Goal: Task Accomplishment & Management: Manage account settings

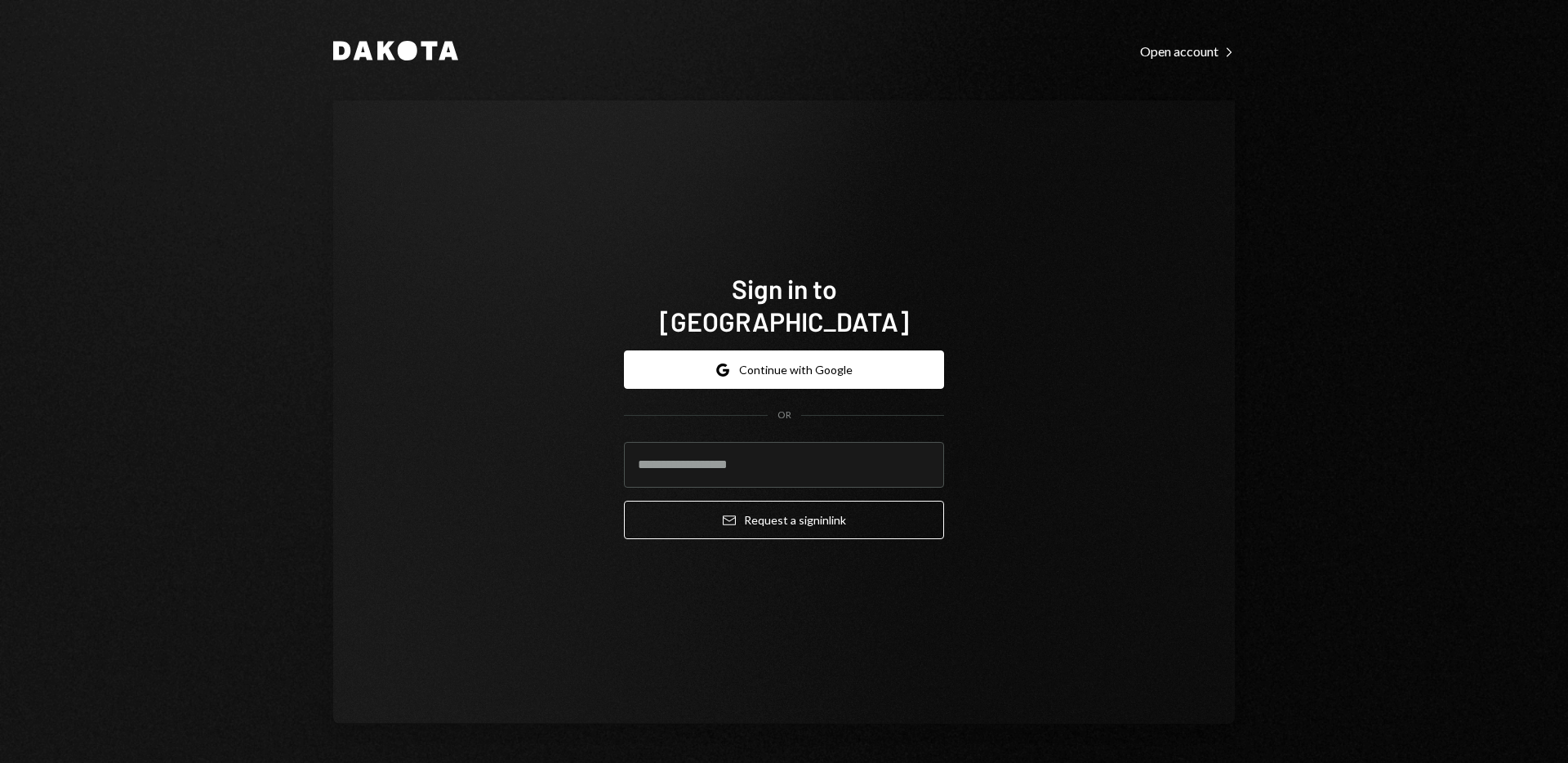
click at [1064, 521] on div "Sign in to [GEOGRAPHIC_DATA] Google Continue with Google OR Email Request a sig…" at bounding box center [784, 411] width 902 height 623
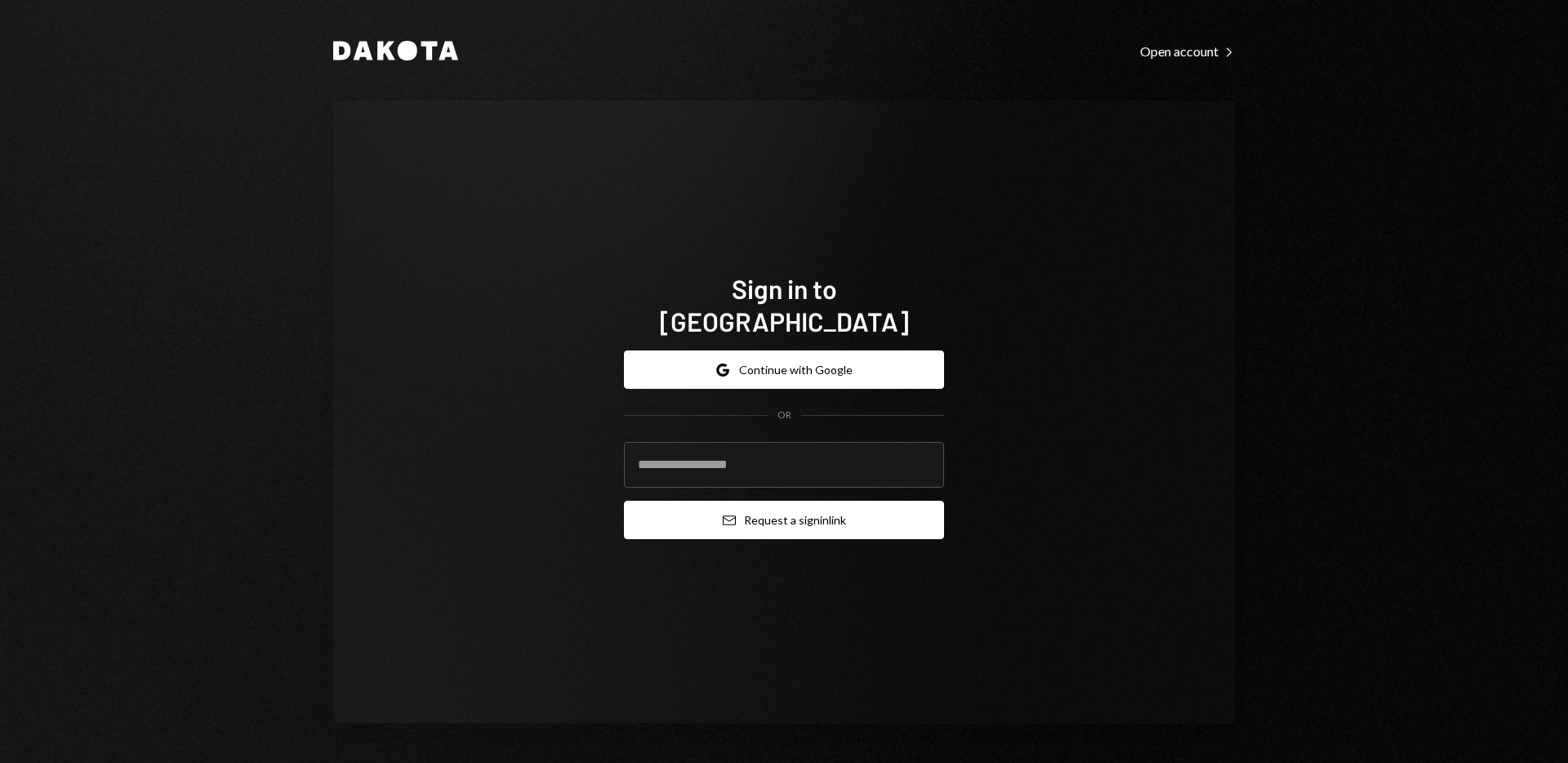
click at [786, 502] on button "Email Request a sign in link" at bounding box center [784, 520] width 320 height 39
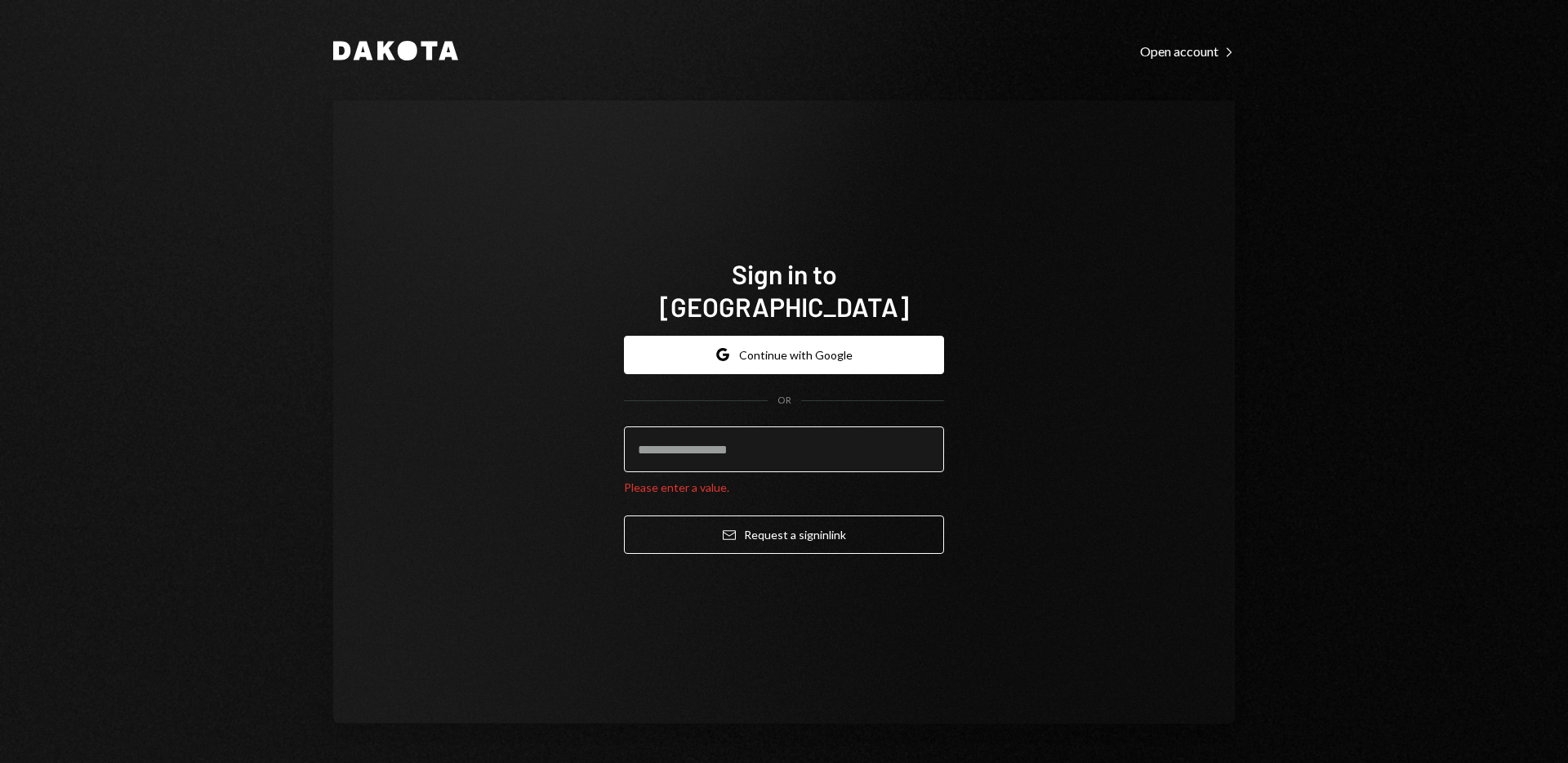
click at [738, 434] on input "email" at bounding box center [784, 449] width 320 height 46
type input "**********"
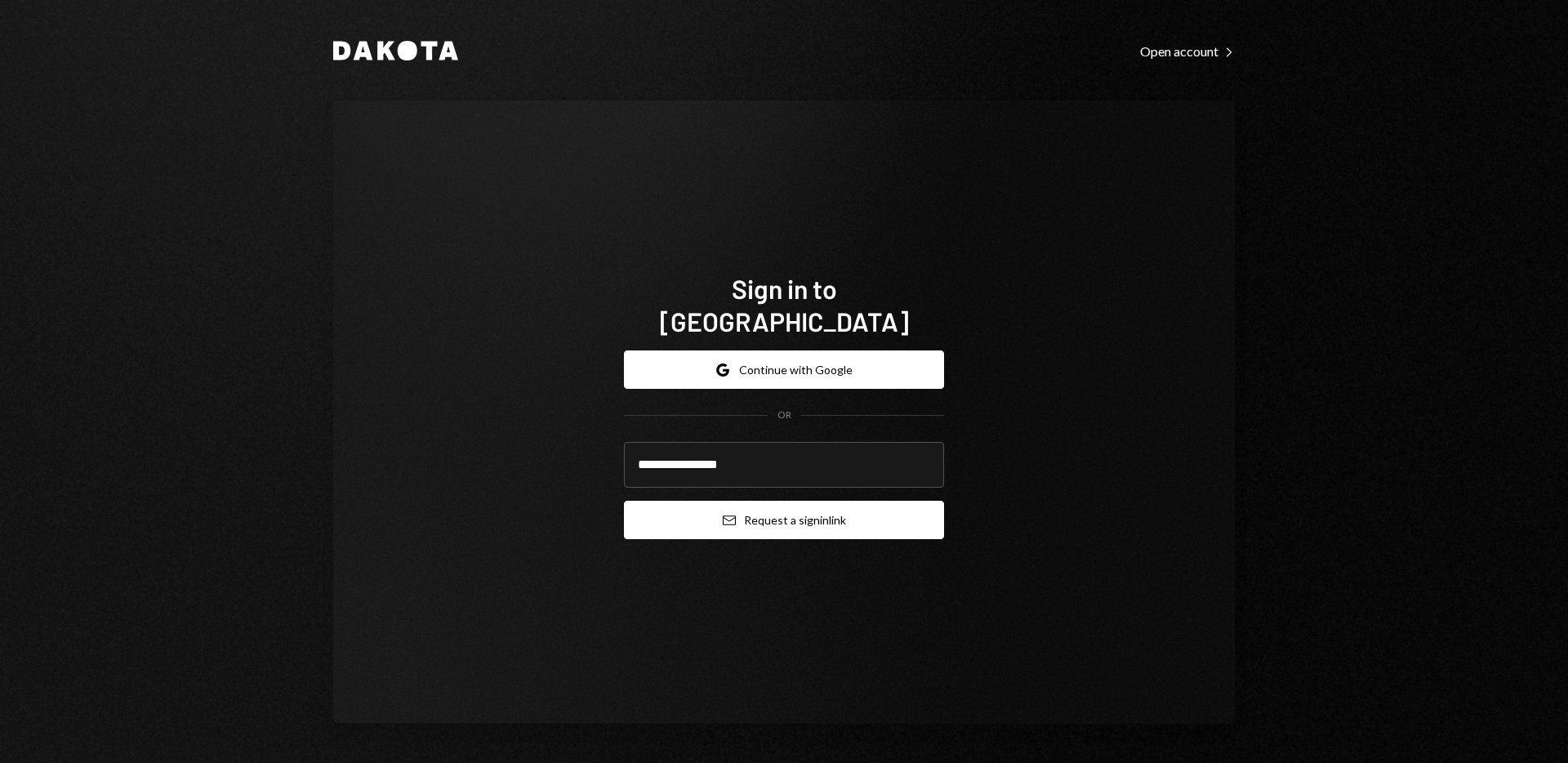
click at [894, 500] on button "Email Request a sign in link" at bounding box center [784, 520] width 320 height 39
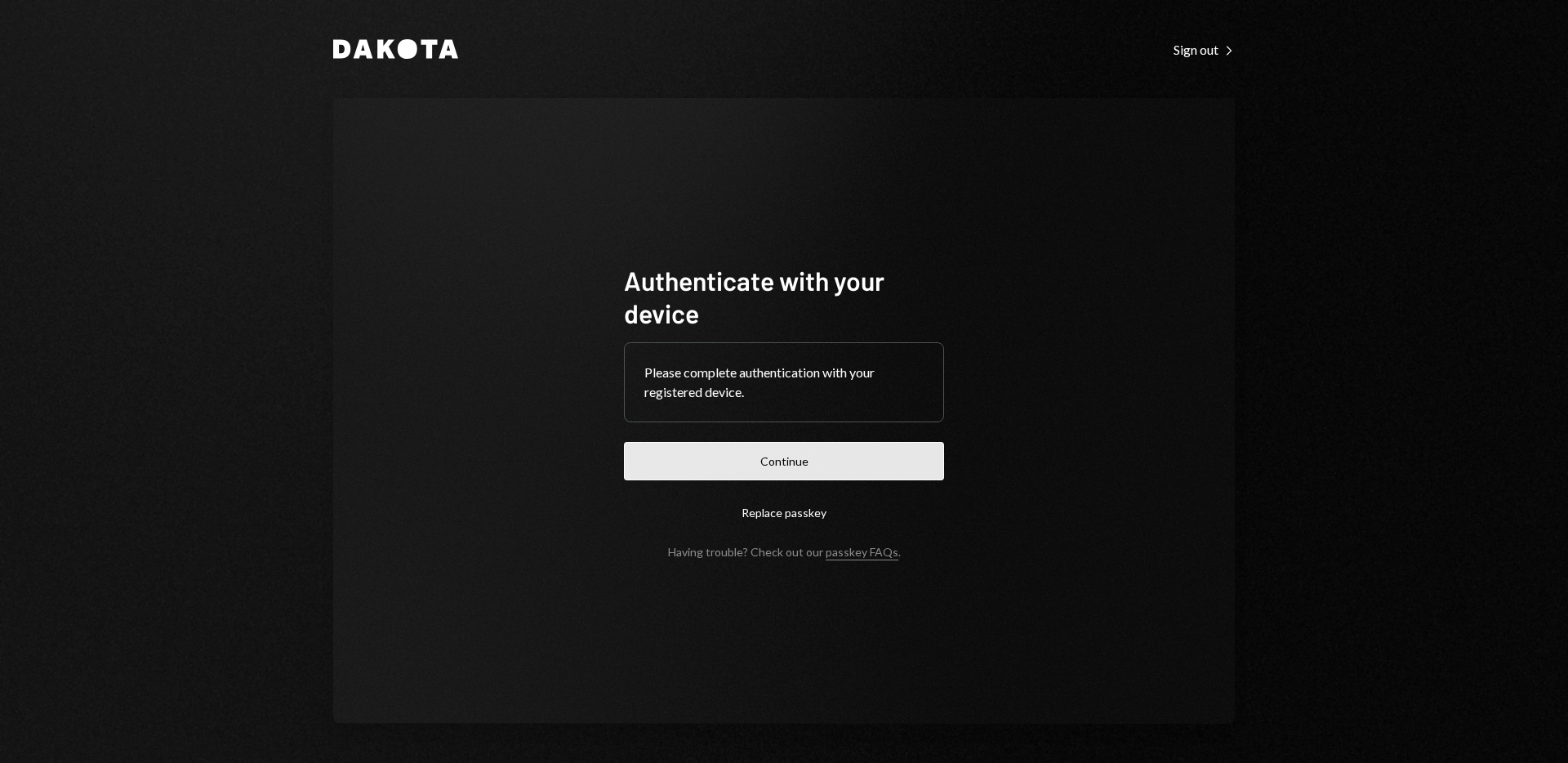
click at [710, 457] on button "Continue" at bounding box center [784, 461] width 320 height 39
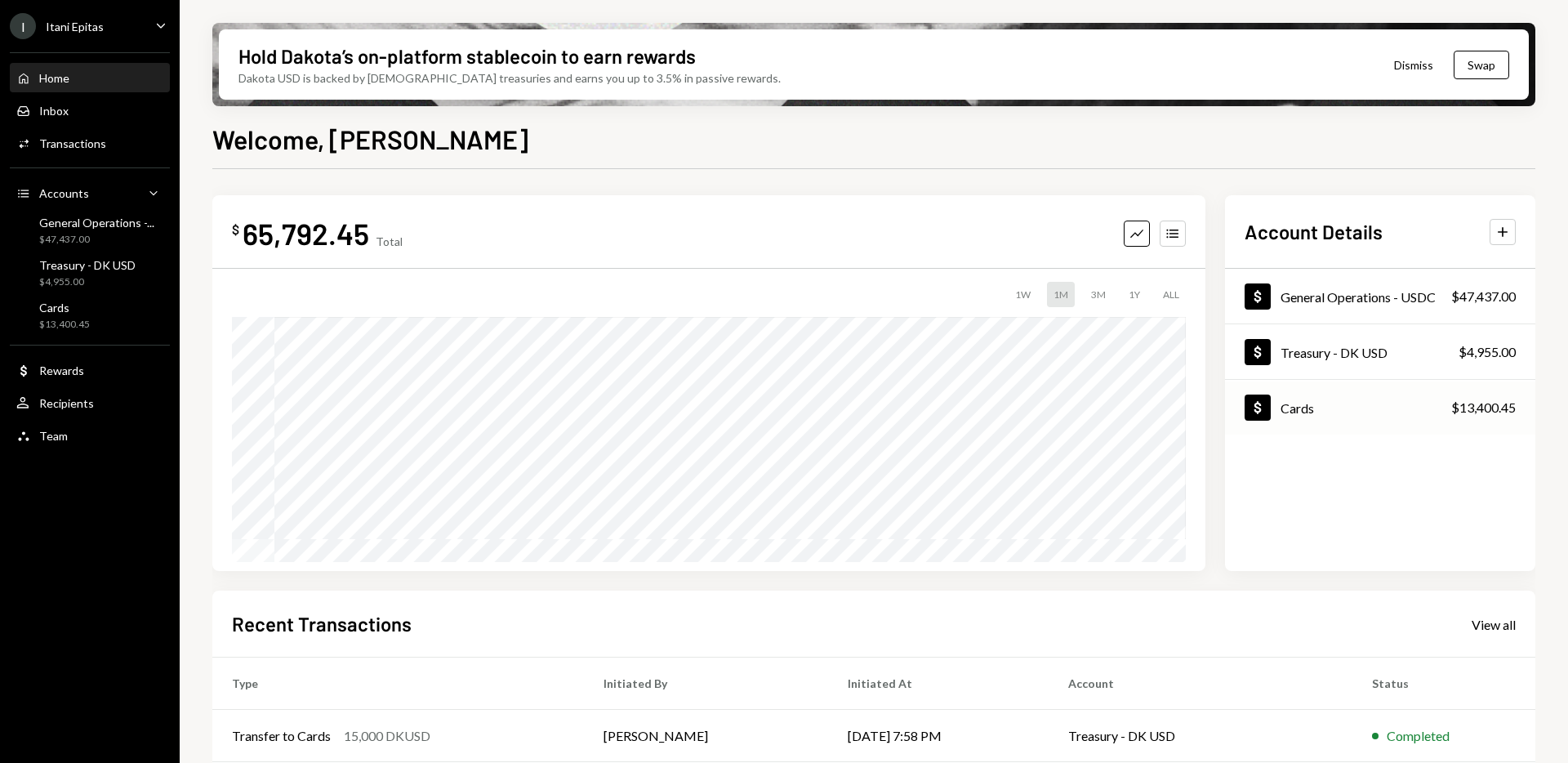
click at [1286, 410] on div "Cards" at bounding box center [1297, 408] width 33 height 16
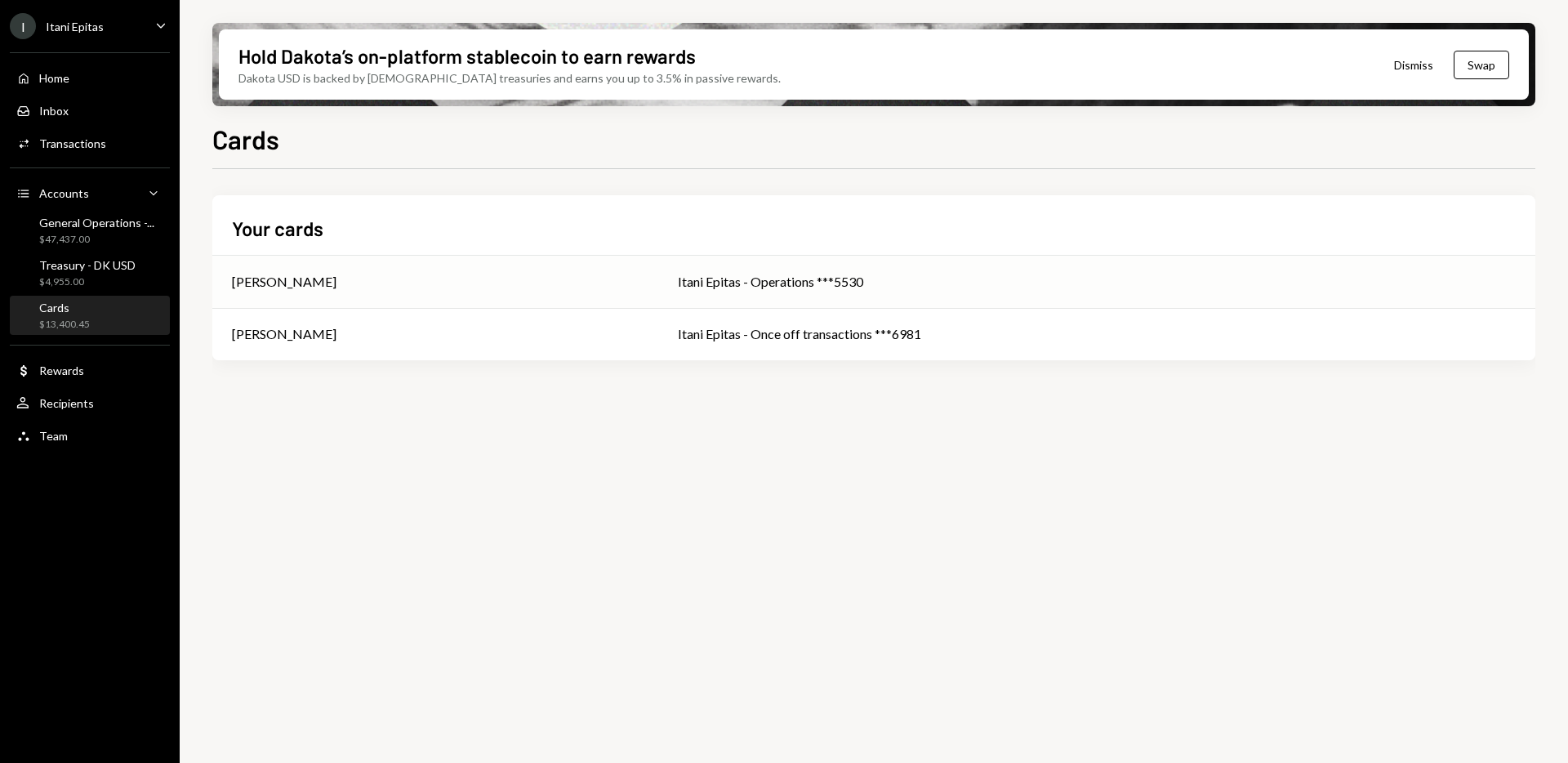
click at [583, 305] on td "[PERSON_NAME]" at bounding box center [435, 281] width 446 height 52
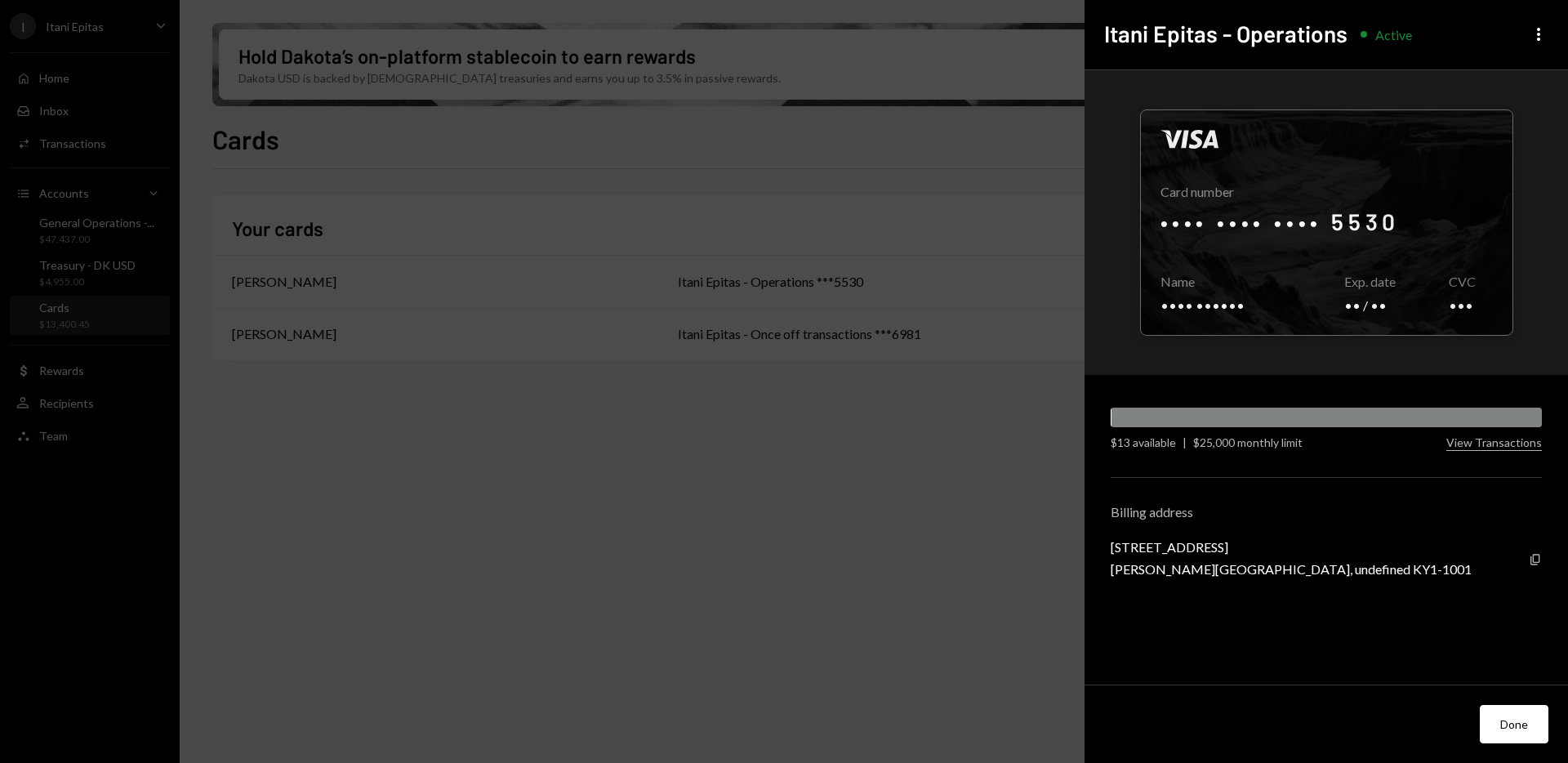
click at [1181, 452] on div "Visa Card number •••• •••• •••• 5530 Copy Name •••• •••••• Copy Exp. date •• / …" at bounding box center [1326, 378] width 484 height 615
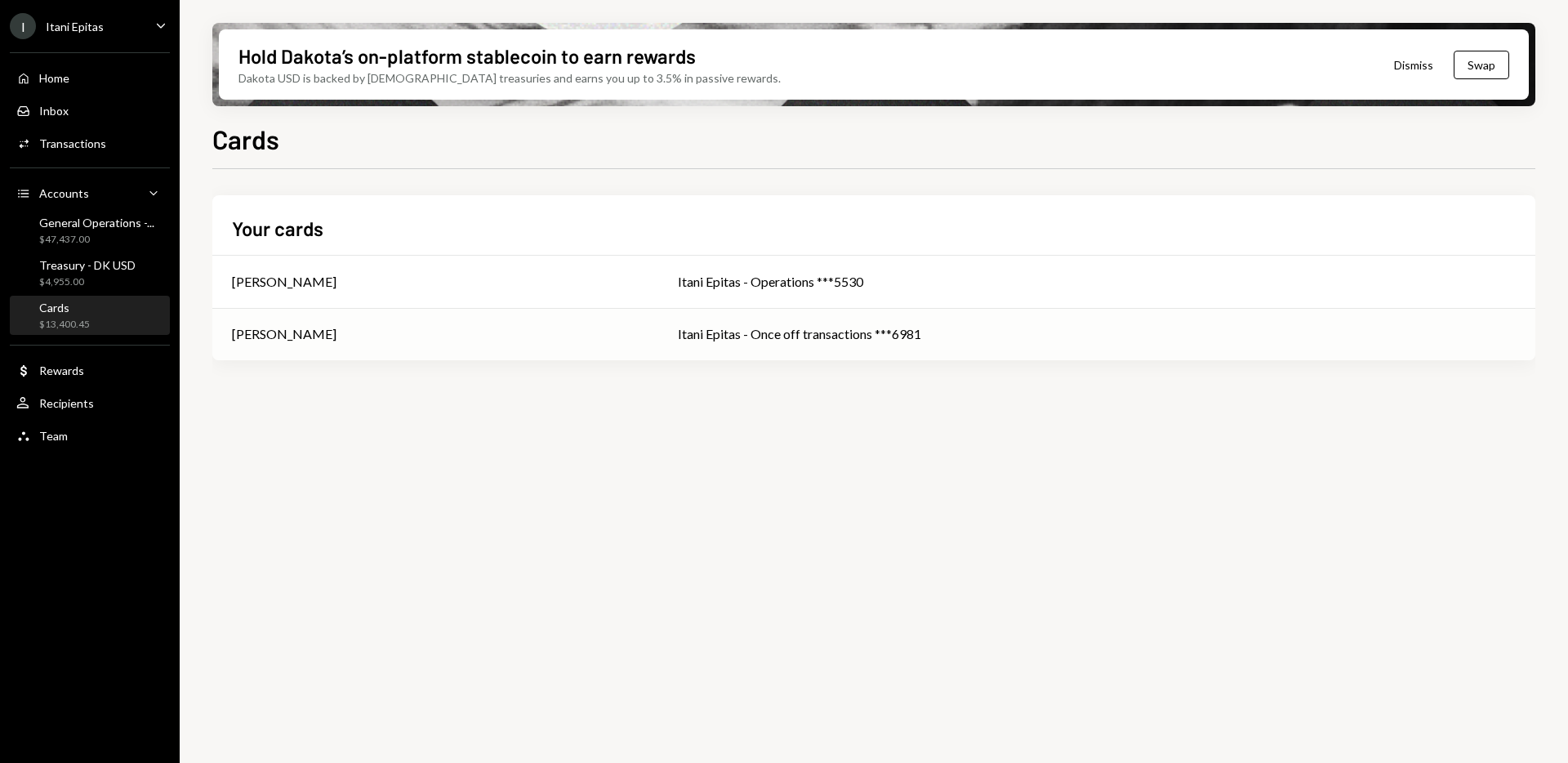
click at [271, 330] on div "Benjamin Celermajer" at bounding box center [284, 334] width 105 height 19
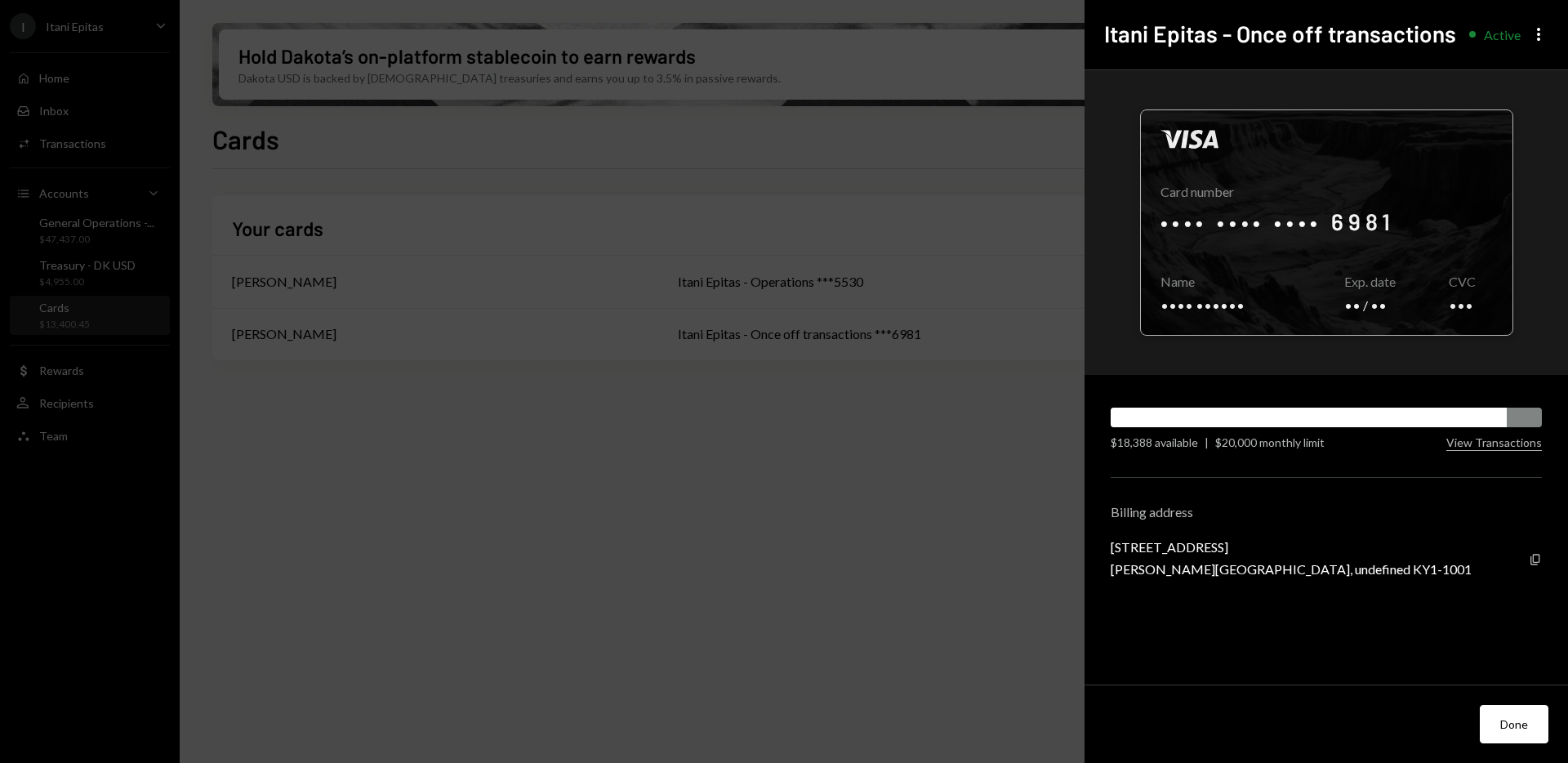
click at [1281, 231] on div at bounding box center [1327, 222] width 372 height 225
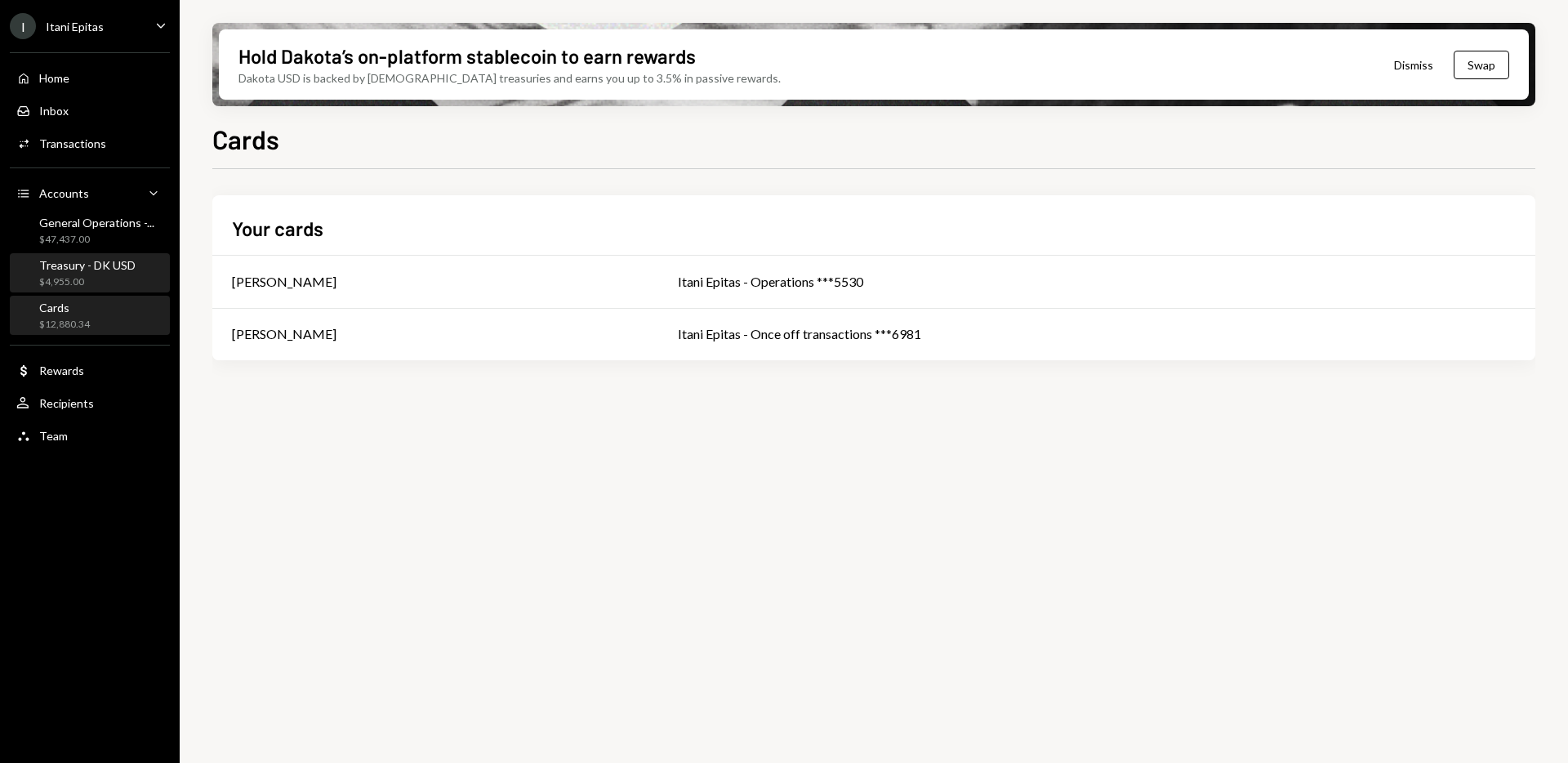
click at [78, 261] on div "Treasury - DK USD" at bounding box center [86, 265] width 96 height 14
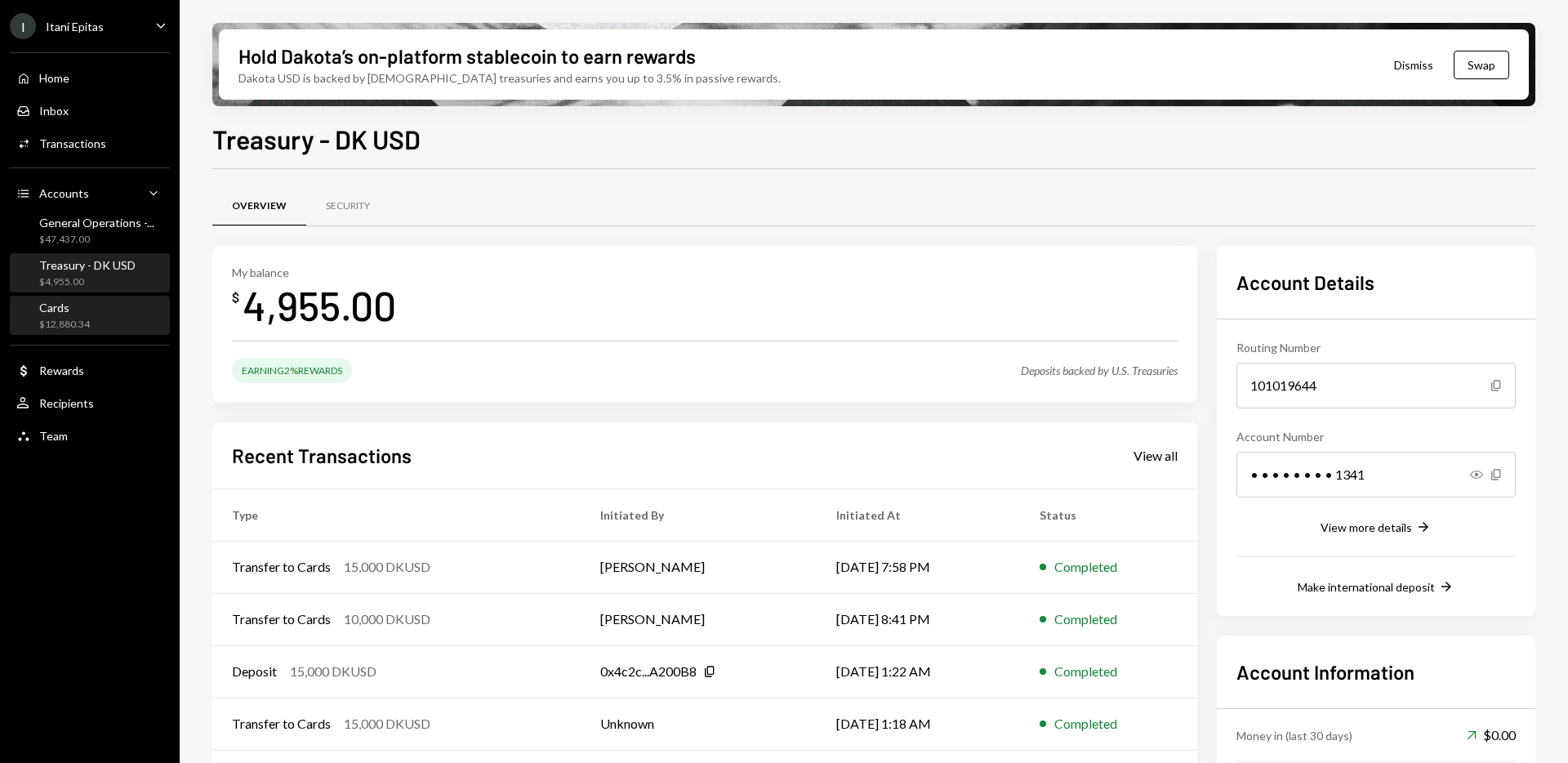
click at [95, 314] on div "Cards $12,880.34" at bounding box center [90, 315] width 147 height 31
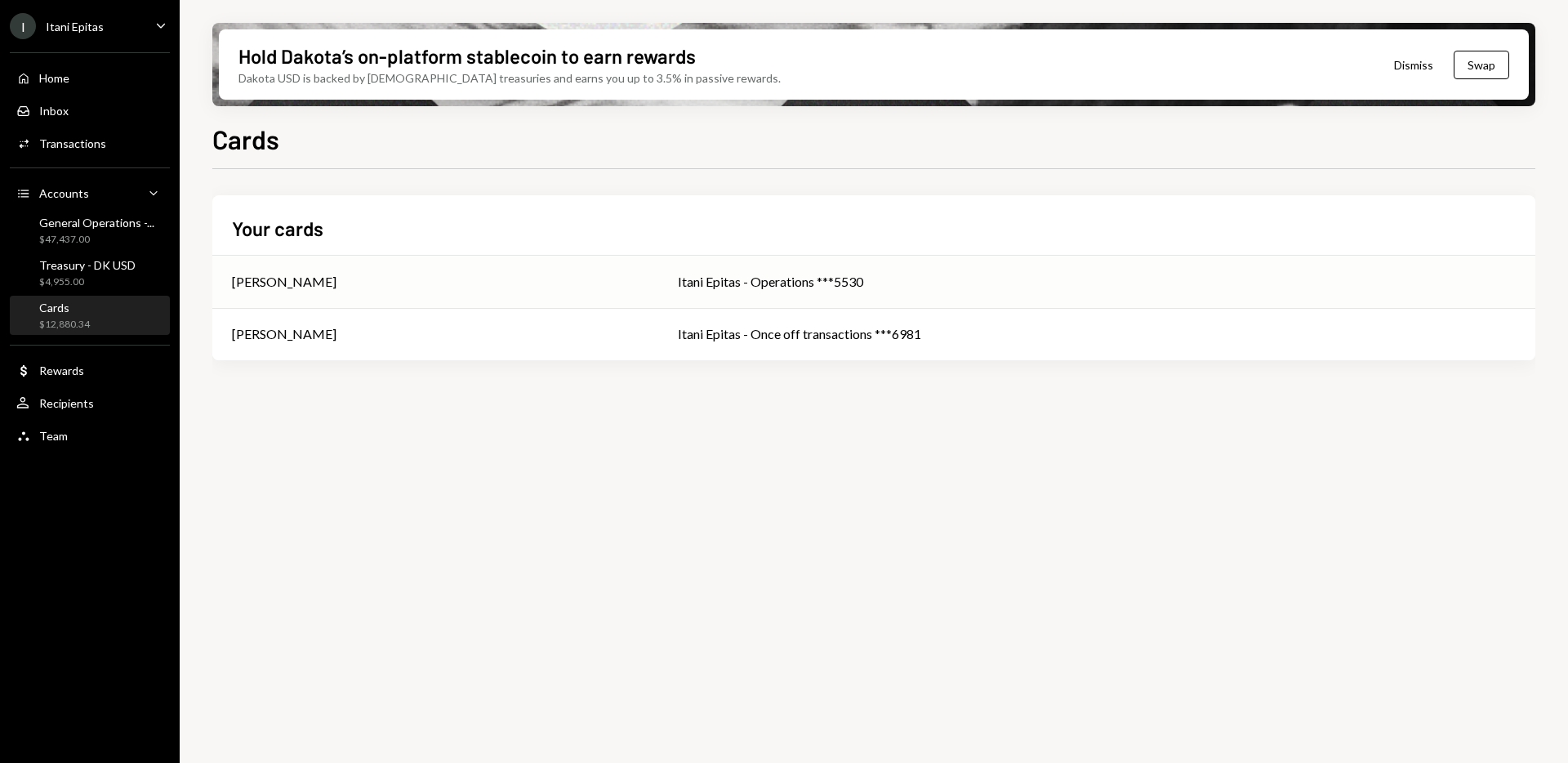
click at [1053, 287] on div "Itani Epitas - Operations ***5530" at bounding box center [1096, 282] width 838 height 19
